Goal: Information Seeking & Learning: Learn about a topic

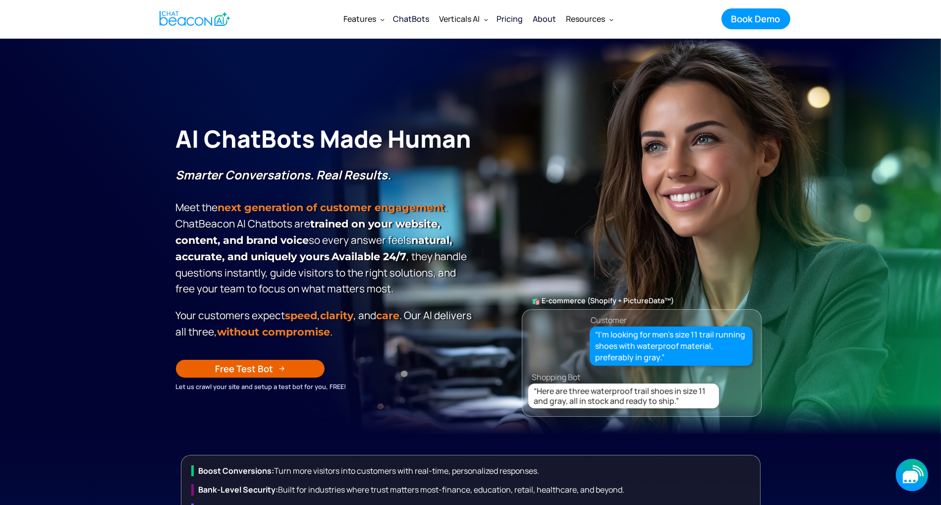
click at [917, 488] on icon "button" at bounding box center [912, 475] width 32 height 32
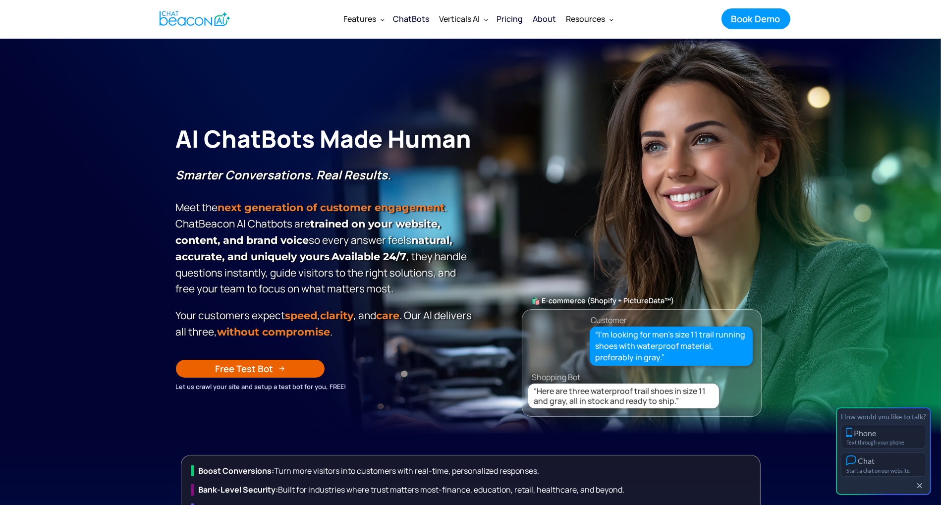
click at [918, 489] on button "button" at bounding box center [919, 486] width 11 height 8
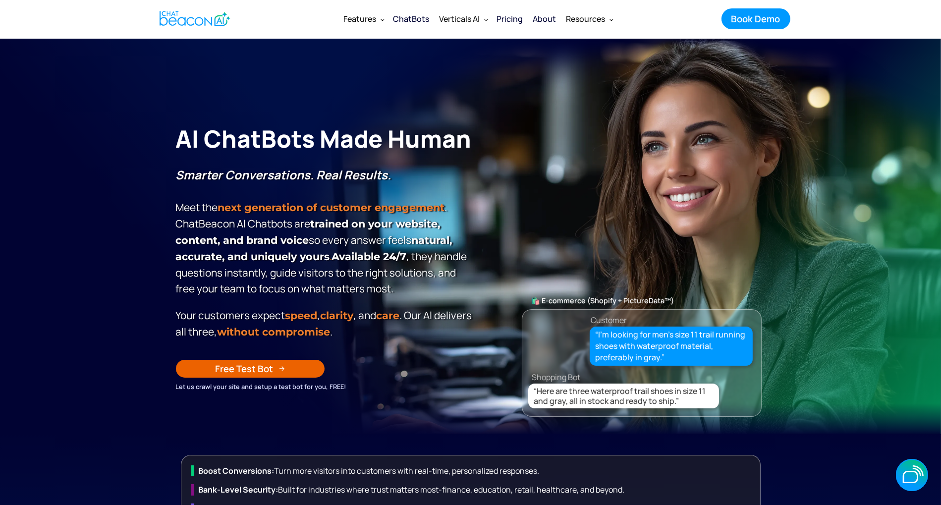
click at [510, 27] on link "Pricing" at bounding box center [510, 19] width 36 height 26
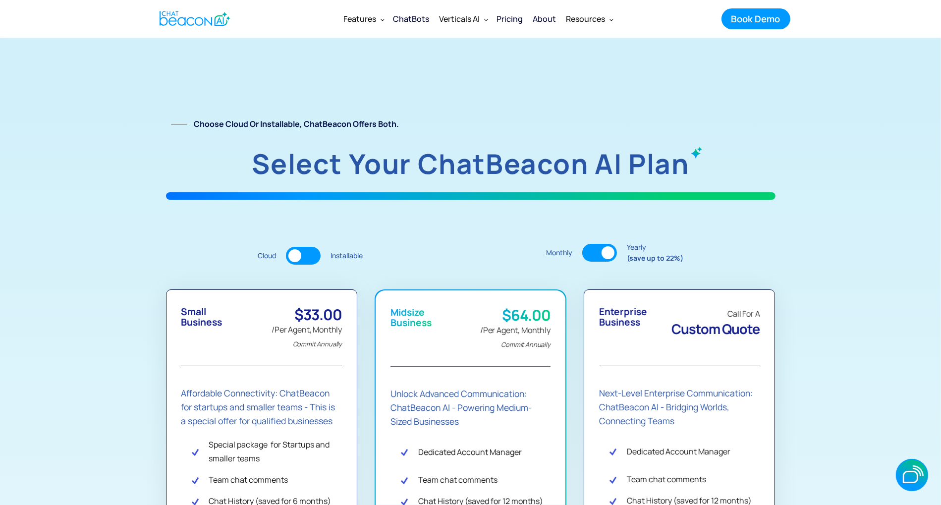
click at [172, 23] on img "home" at bounding box center [195, 18] width 71 height 19
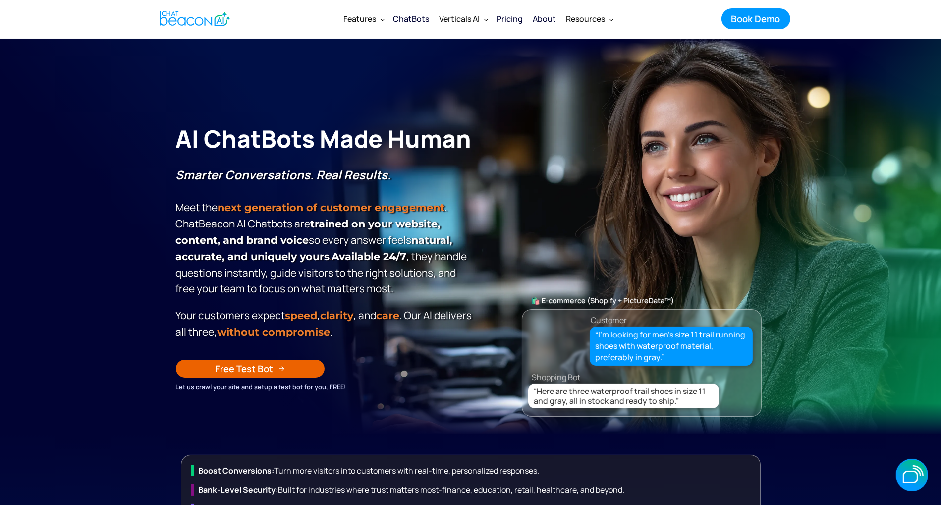
click at [285, 376] on link "Free Test Bot" at bounding box center [250, 369] width 149 height 18
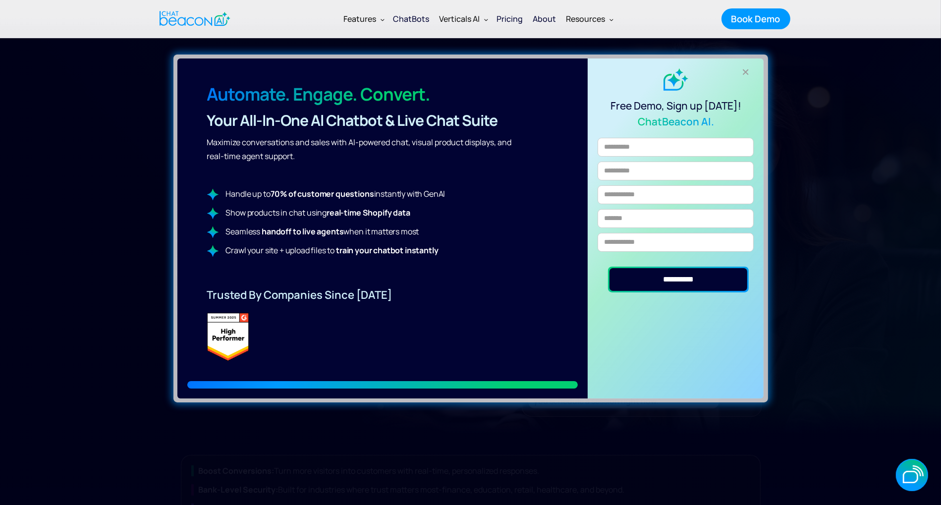
click at [740, 74] on div "+" at bounding box center [745, 72] width 16 height 16
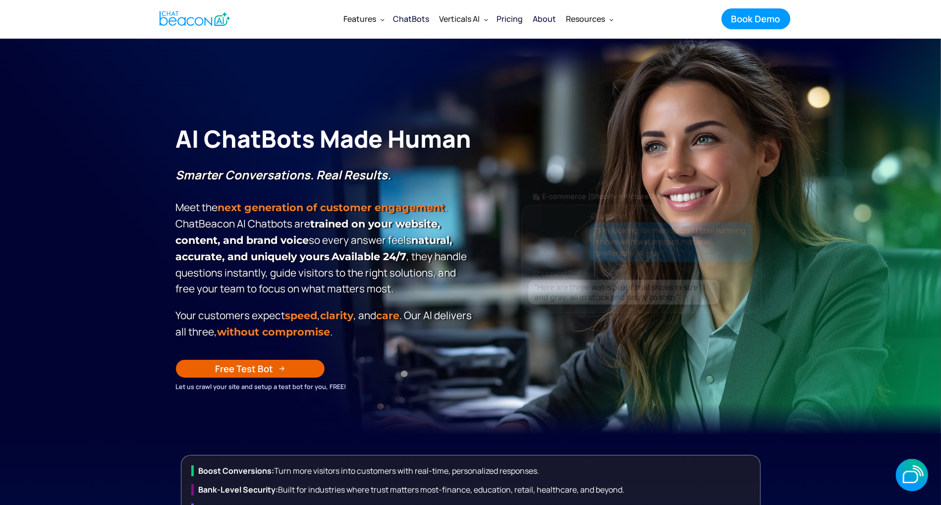
click at [515, 19] on div "Pricing" at bounding box center [510, 19] width 26 height 14
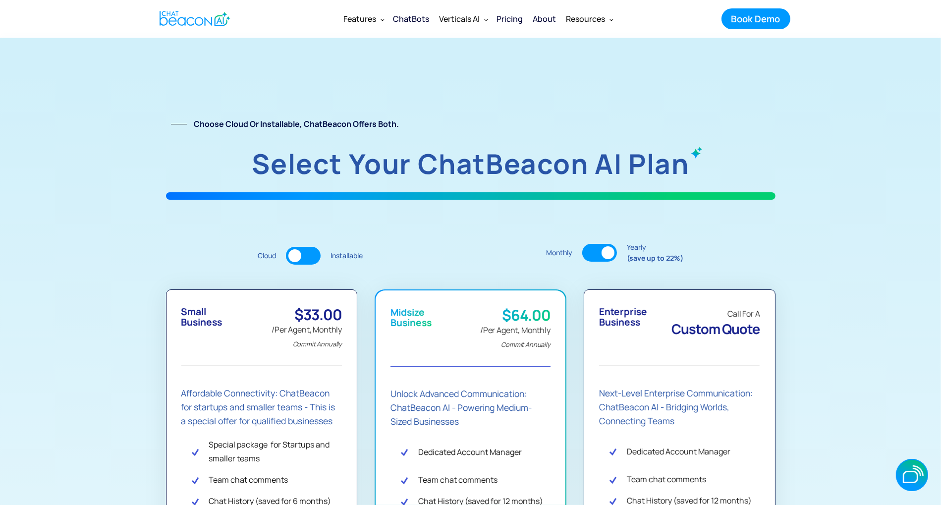
click at [409, 19] on div "ChatBots" at bounding box center [411, 19] width 36 height 14
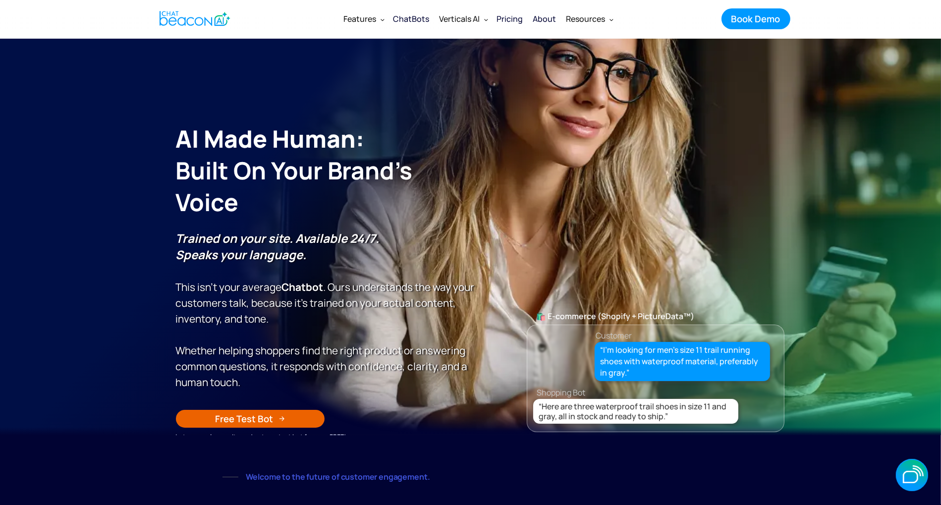
click at [422, 25] on link "ChatBots" at bounding box center [411, 19] width 46 height 24
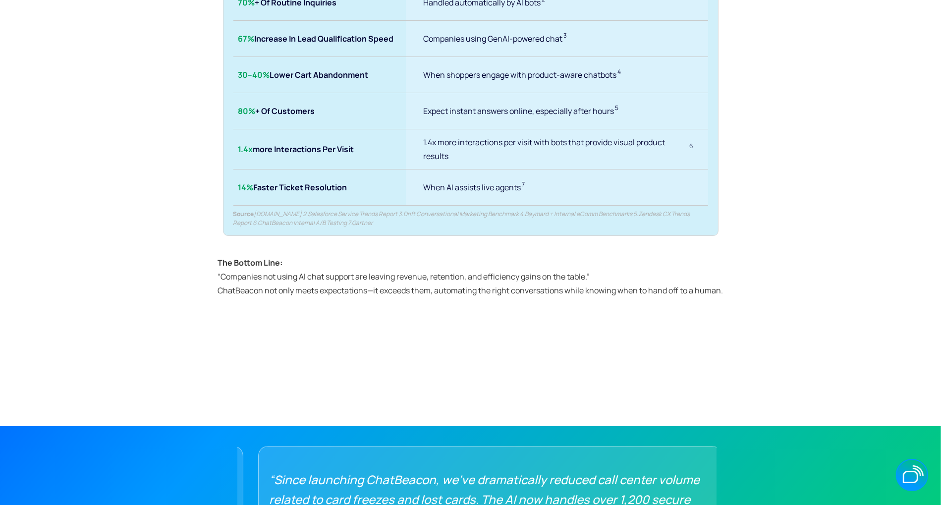
scroll to position [4773, 0]
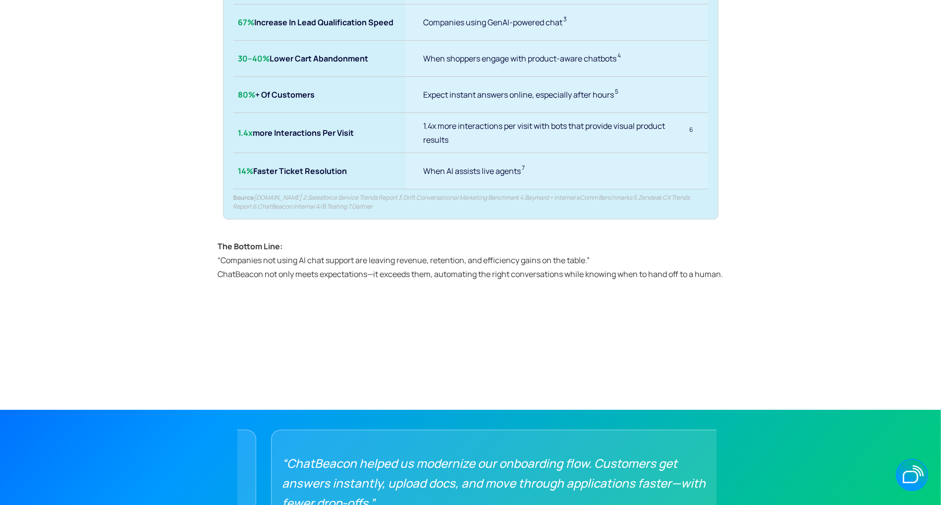
scroll to position [4773, 0]
